Goal: Communication & Community: Connect with others

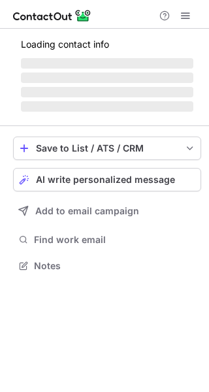
scroll to position [253, 209]
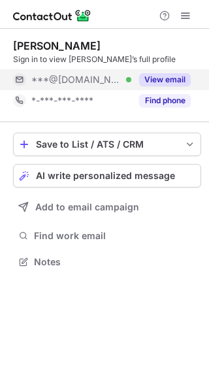
click at [155, 76] on button "View email" at bounding box center [165, 79] width 52 height 13
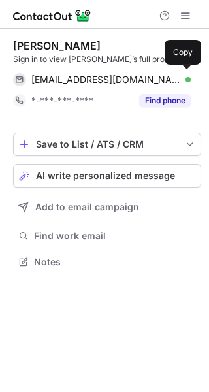
click at [155, 76] on div "keinhorn23@gmail.com Verified" at bounding box center [111, 80] width 160 height 12
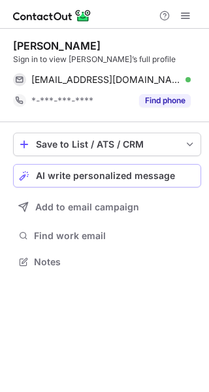
click at [121, 171] on span "AI write personalized message" at bounding box center [105, 176] width 139 height 10
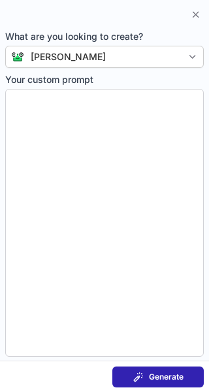
type textarea "**********"
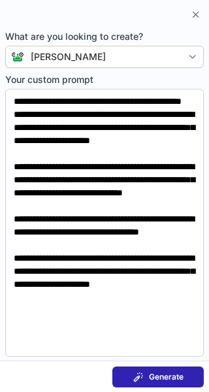
click at [141, 377] on span at bounding box center [138, 377] width 10 height 10
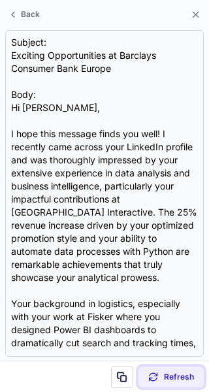
click at [141, 377] on button "Refresh" at bounding box center [171, 377] width 65 height 21
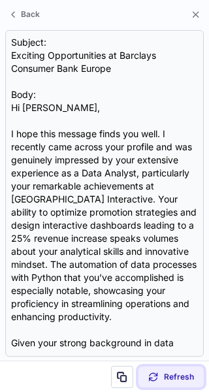
click at [141, 377] on button "Refresh" at bounding box center [171, 377] width 65 height 21
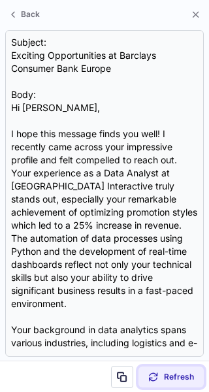
click at [141, 377] on button "Refresh" at bounding box center [171, 377] width 65 height 21
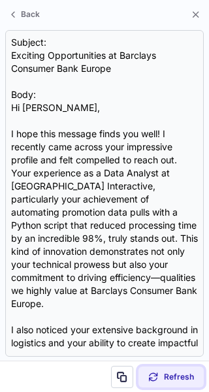
click at [141, 377] on button "Refresh" at bounding box center [171, 377] width 65 height 21
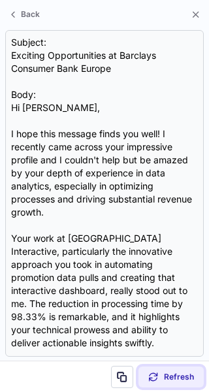
click at [141, 377] on button "Refresh" at bounding box center [171, 377] width 65 height 21
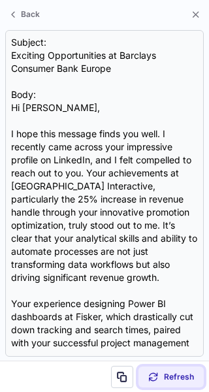
drag, startPoint x: 141, startPoint y: 377, endPoint x: 160, endPoint y: 392, distance: 25.1
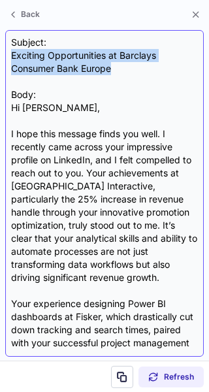
drag, startPoint x: 160, startPoint y: 392, endPoint x: 14, endPoint y: 60, distance: 363.0
click at [14, 60] on div "Subject: Exciting Opportunities at Barclays Consumer Bank Europe Body: Hi Kathy…" at bounding box center [104, 193] width 187 height 315
copy div "Exciting Opportunities at Barclays Consumer Bank Europe"
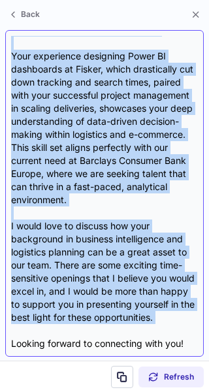
scroll to position [352, 0]
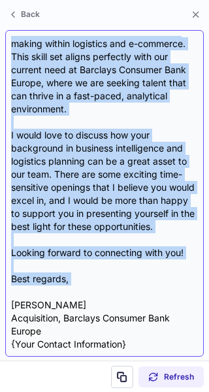
drag, startPoint x: 12, startPoint y: 105, endPoint x: 126, endPoint y: 290, distance: 217.8
click at [126, 290] on div "Subject: Exciting Opportunities at Barclays Consumer Bank Europe Body: Hi Kathy…" at bounding box center [104, 193] width 187 height 315
copy div "Hi Kathy, I hope this message finds you well. I recently came across your impre…"
